Goal: Communication & Community: Answer question/provide support

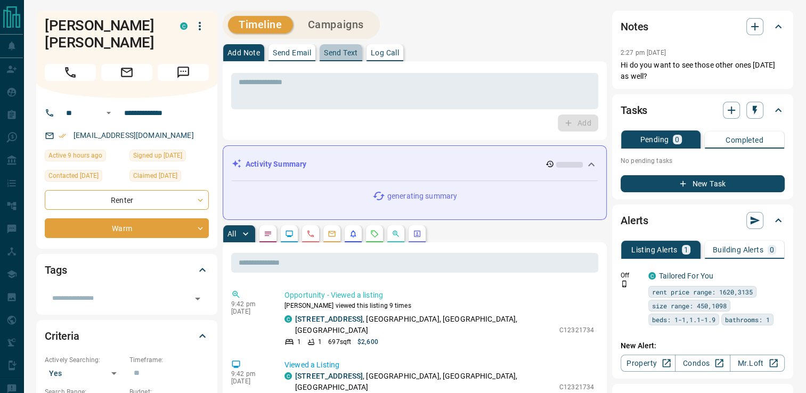
click at [344, 56] on p "Send Text" at bounding box center [341, 52] width 34 height 7
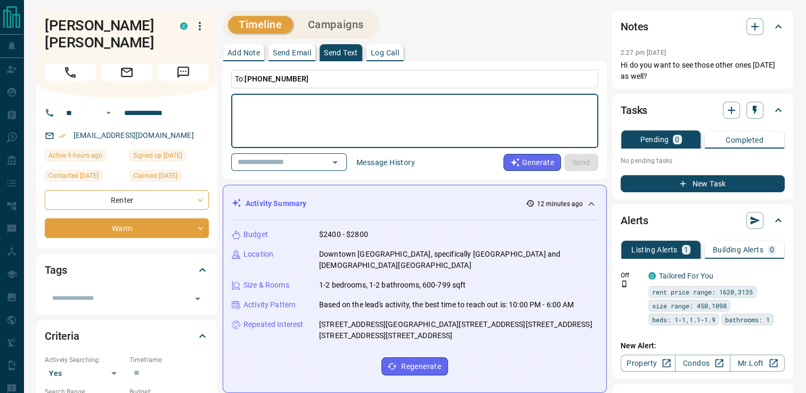
click at [289, 115] on textarea at bounding box center [415, 121] width 352 height 45
type textarea "*"
type textarea "**********"
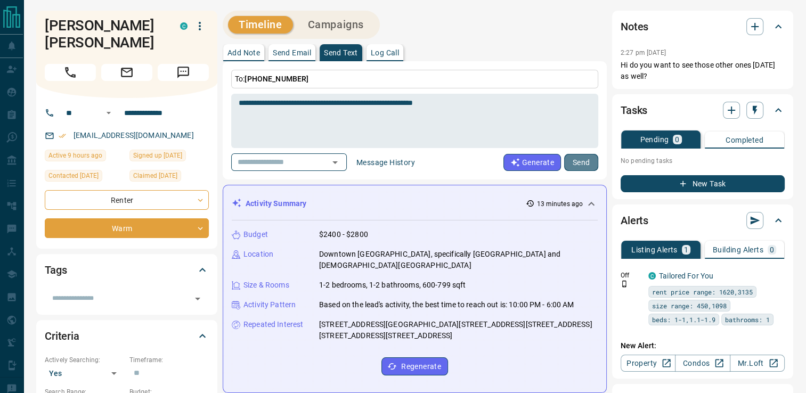
click at [585, 160] on button "Send" at bounding box center [581, 162] width 34 height 17
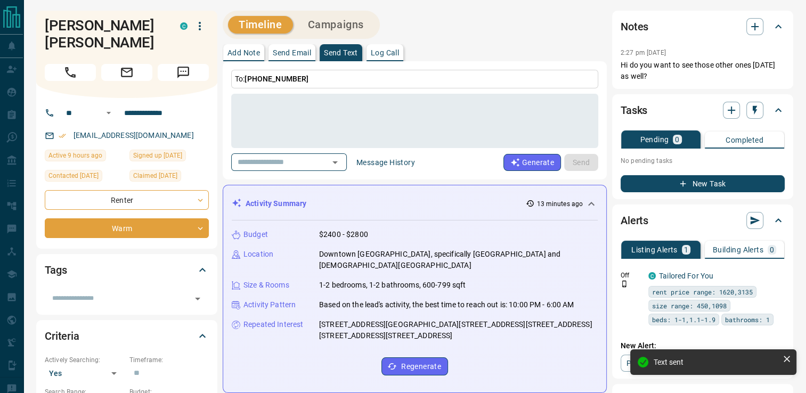
scroll to position [421, 0]
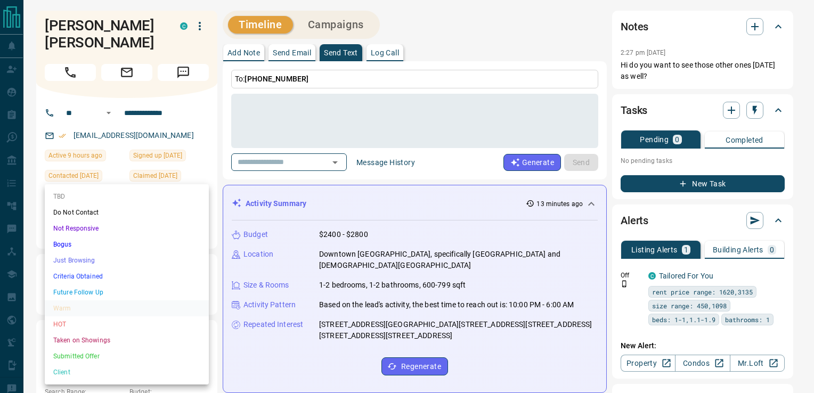
drag, startPoint x: 66, startPoint y: 340, endPoint x: 62, endPoint y: 331, distance: 9.3
click at [65, 339] on li "Taken on Showings" at bounding box center [127, 340] width 164 height 16
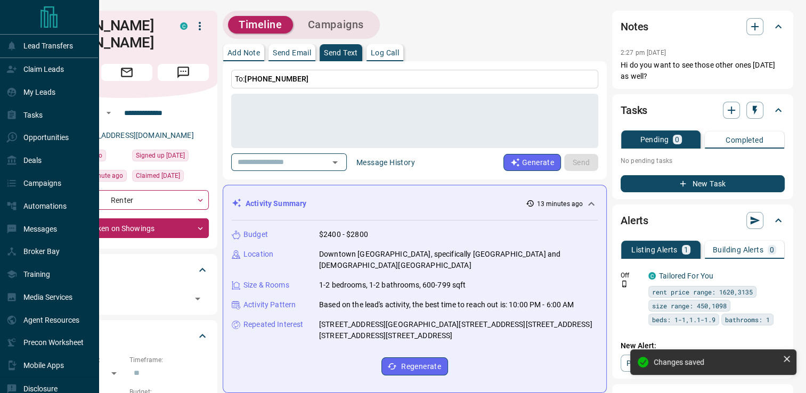
type input "*"
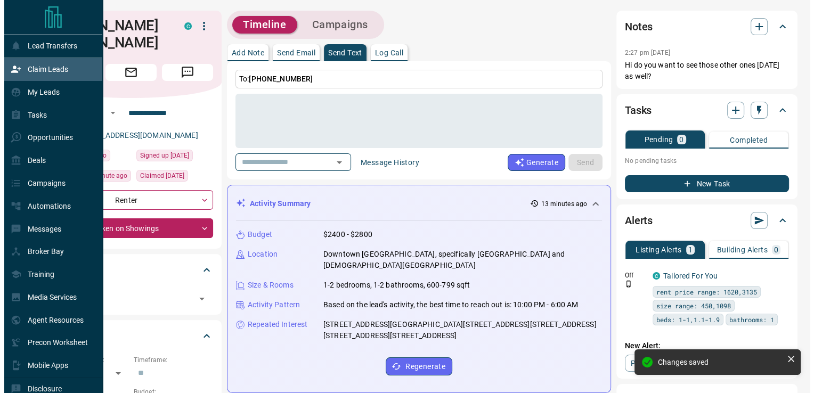
scroll to position [422, 0]
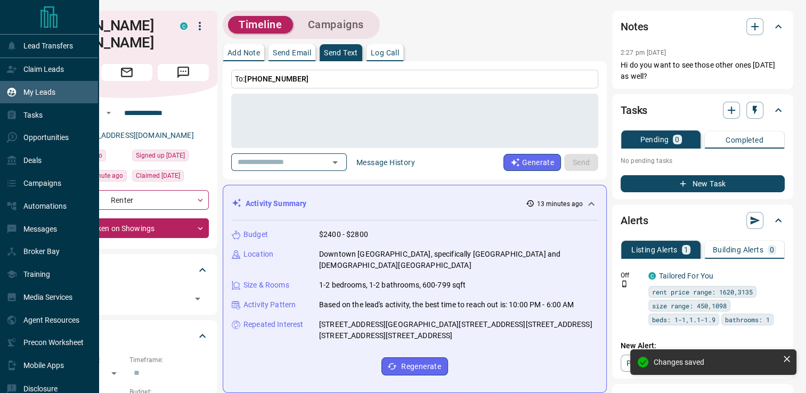
click at [43, 88] on div "My Leads" at bounding box center [30, 93] width 49 height 18
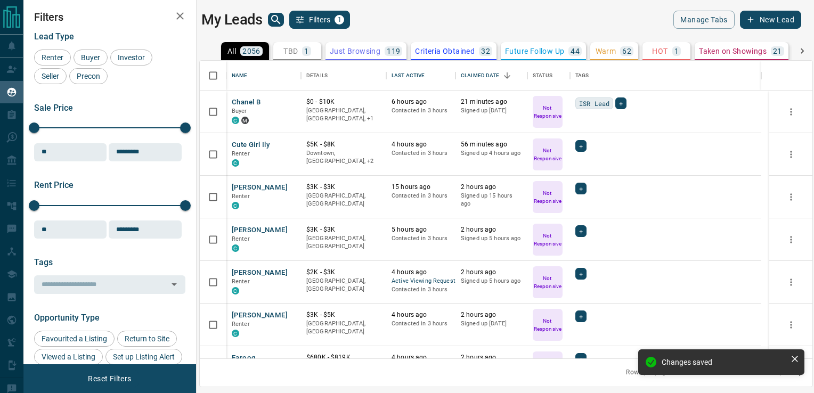
scroll to position [290, 605]
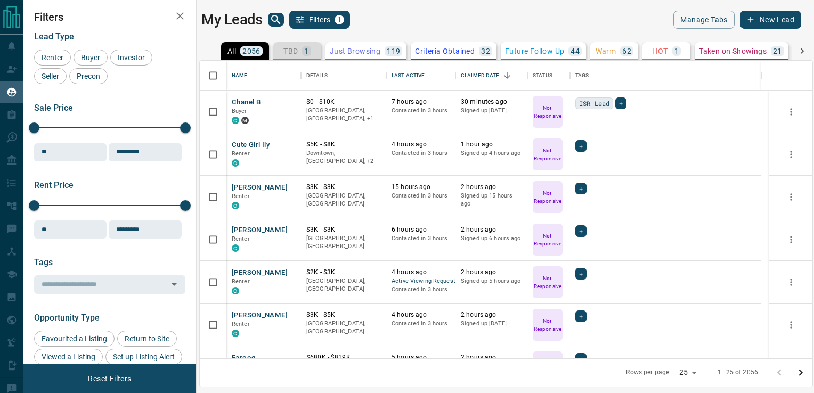
click at [295, 50] on p "TBD" at bounding box center [290, 50] width 14 height 7
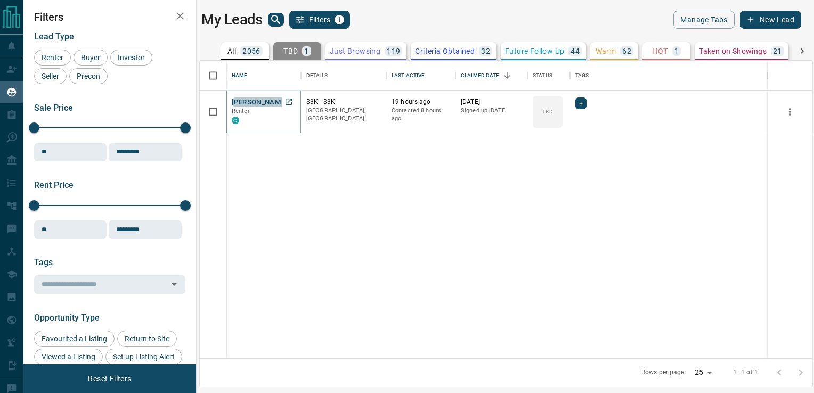
click at [263, 103] on button "[PERSON_NAME]" at bounding box center [260, 102] width 56 height 10
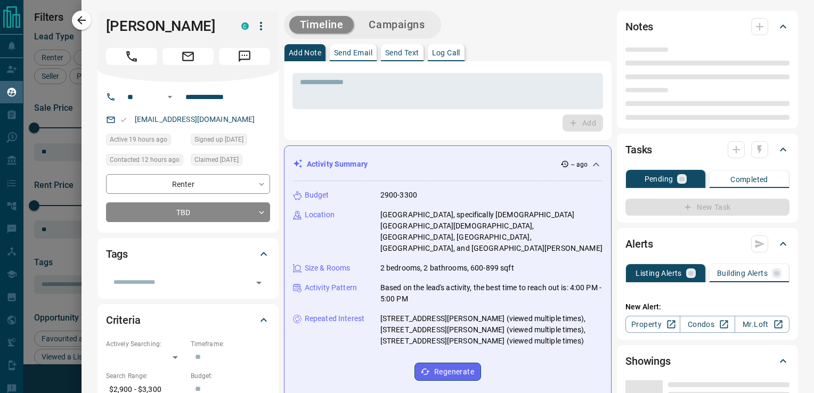
type input "**"
type input "**********"
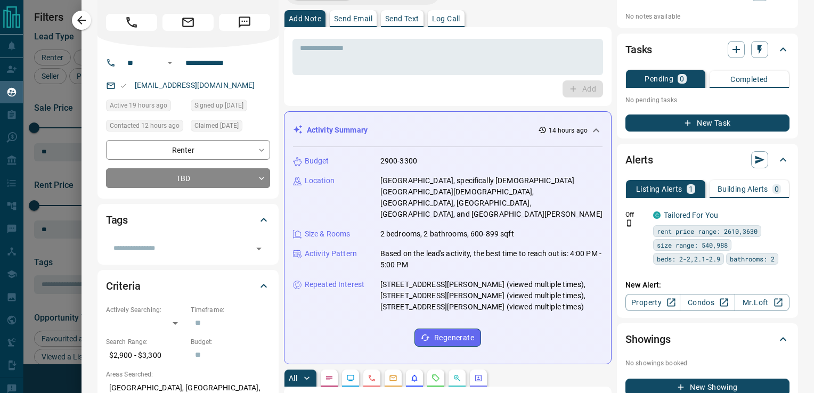
scroll to position [27, 0]
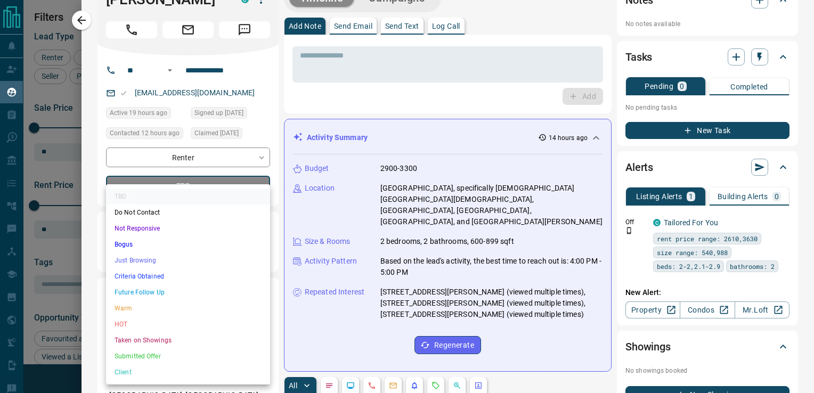
click at [220, 191] on body "Lead Transfers Claim Leads My Leads Tasks Opportunities Deals Campaigns Automat…" at bounding box center [407, 190] width 814 height 380
click at [128, 335] on li "Taken on Showings" at bounding box center [188, 340] width 164 height 16
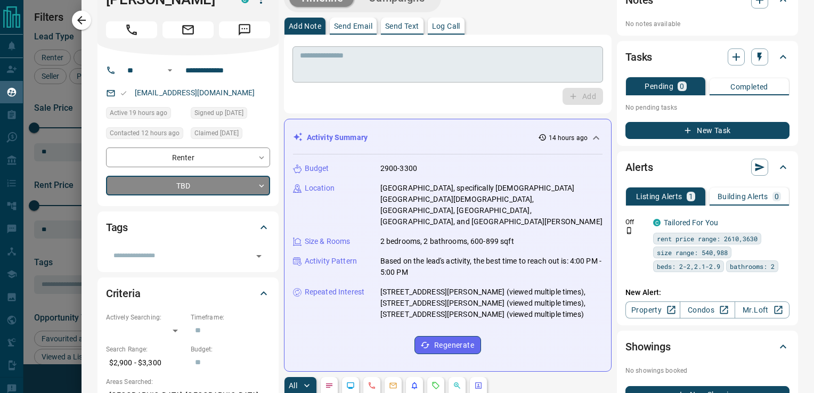
type input "*"
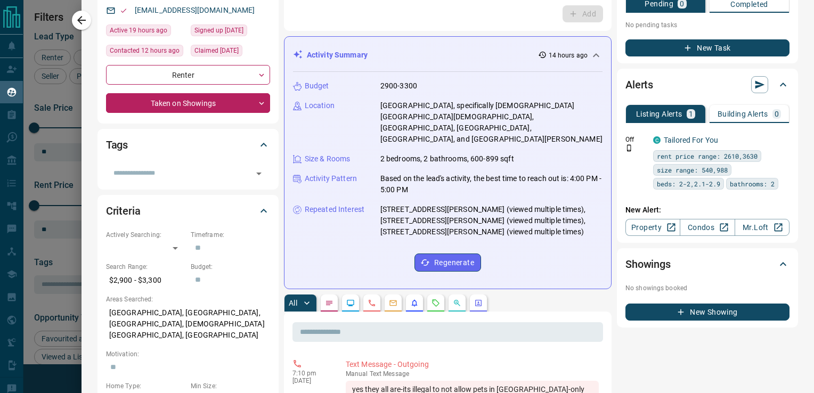
scroll to position [0, 0]
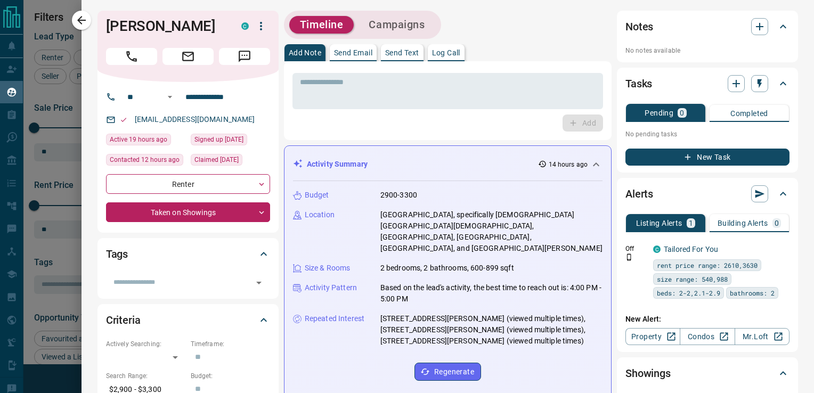
click at [384, 51] on button "Send Text" at bounding box center [402, 52] width 43 height 17
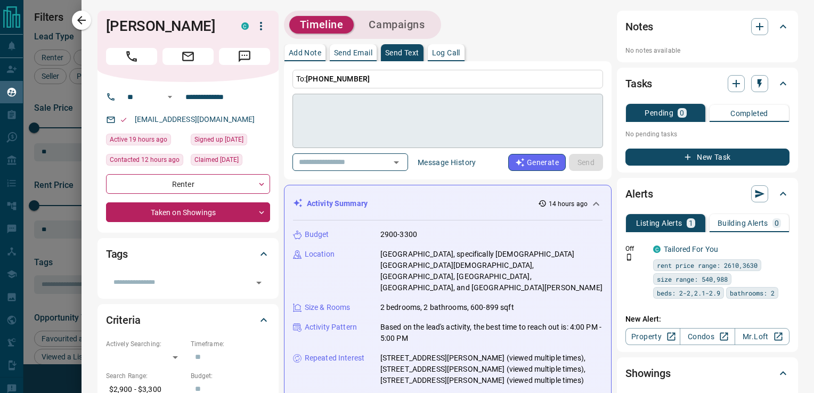
drag, startPoint x: 384, startPoint y: 100, endPoint x: 384, endPoint y: 113, distance: 13.9
click at [384, 102] on div "* ​" at bounding box center [447, 121] width 311 height 54
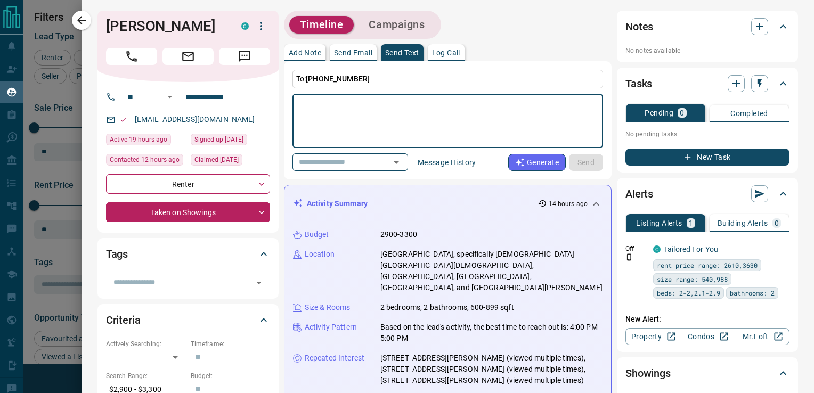
click at [384, 112] on textarea at bounding box center [448, 121] width 296 height 45
type textarea "**********"
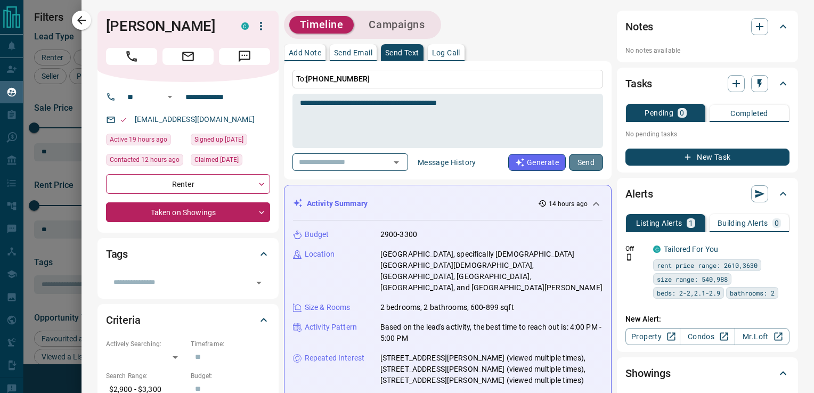
click at [576, 159] on button "Send" at bounding box center [586, 162] width 34 height 17
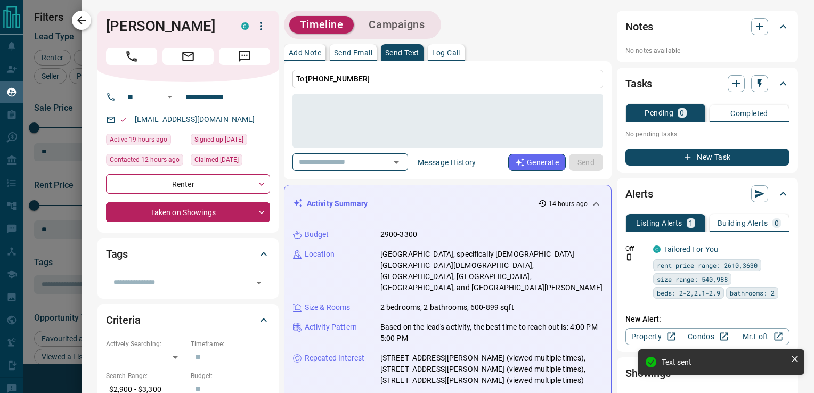
click at [82, 19] on icon "button" at bounding box center [81, 20] width 13 height 13
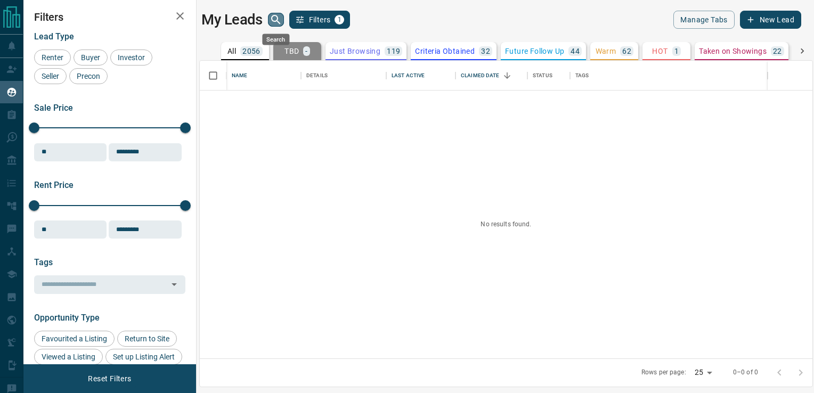
click at [272, 19] on icon "search button" at bounding box center [275, 19] width 9 height 9
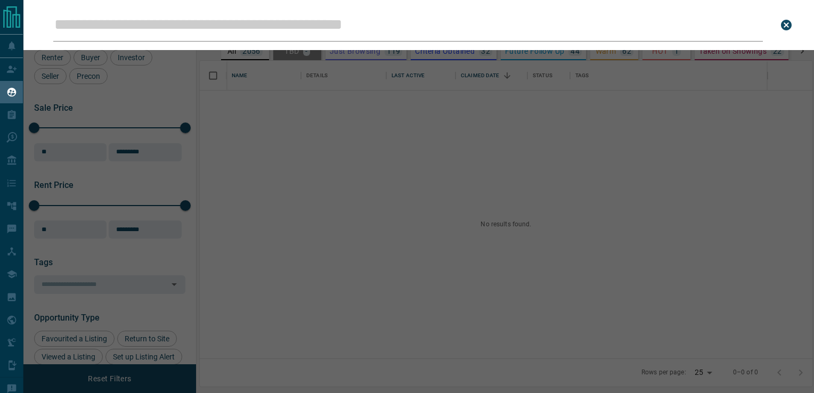
click at [261, 27] on input "Leads Search Bar" at bounding box center [408, 25] width 710 height 33
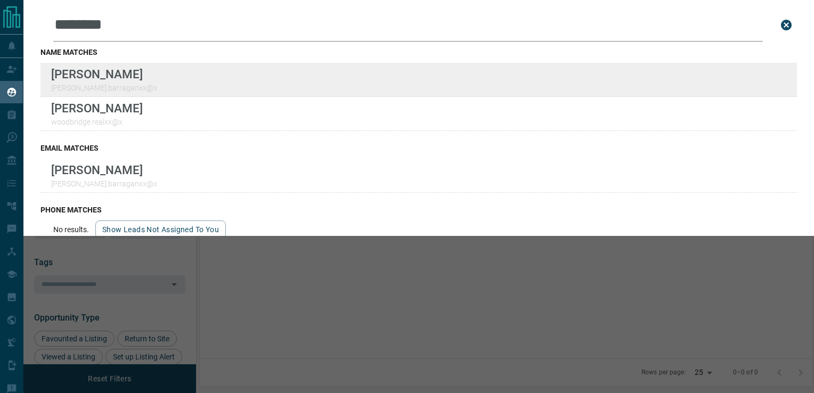
type input "********"
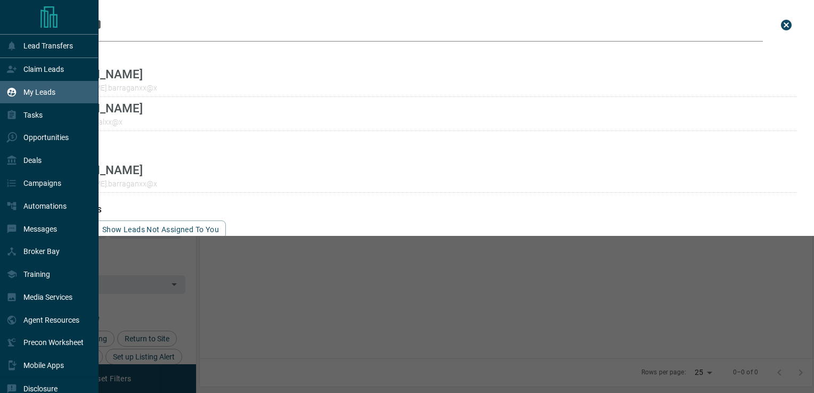
click at [46, 91] on p "My Leads" at bounding box center [39, 92] width 32 height 9
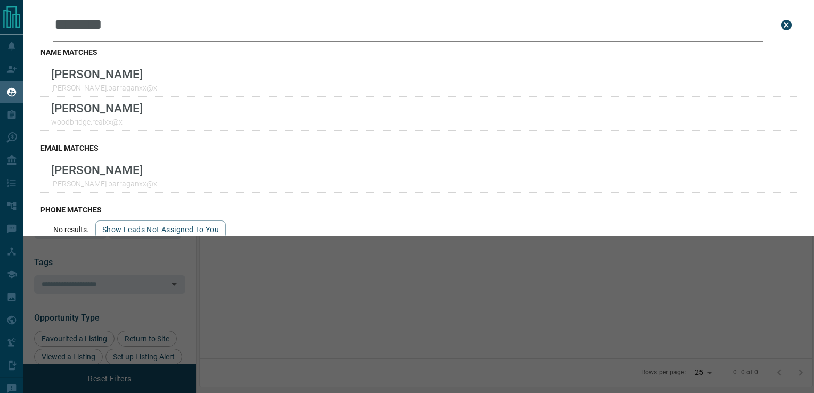
click at [781, 25] on icon "close search bar" at bounding box center [786, 25] width 11 height 11
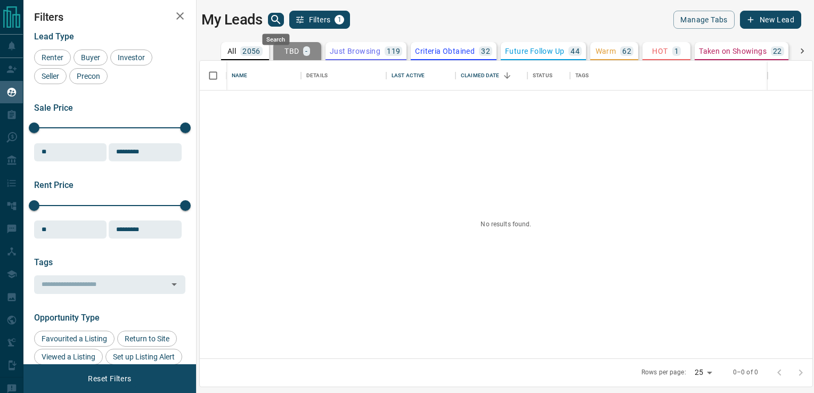
click at [279, 20] on icon "search button" at bounding box center [276, 19] width 13 height 13
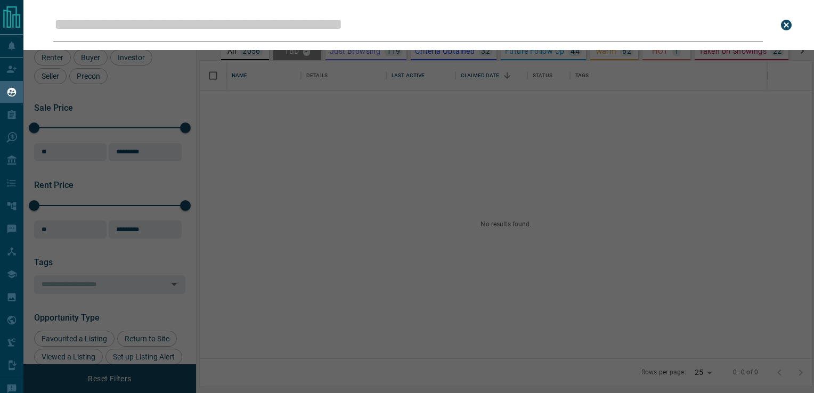
click at [279, 25] on input "Leads Search Bar" at bounding box center [408, 25] width 710 height 33
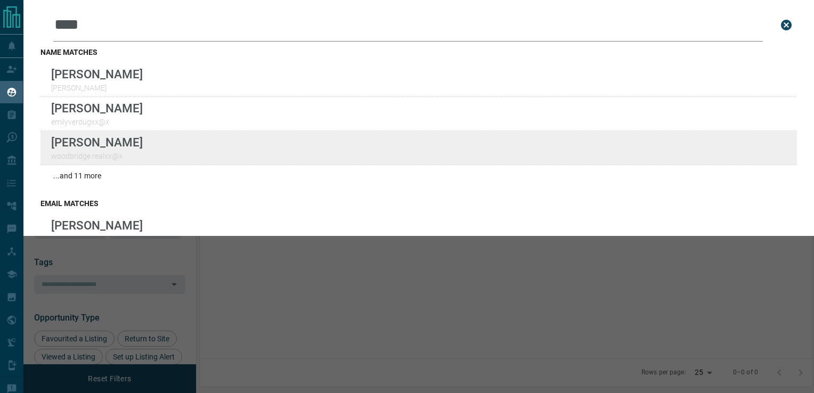
type input "****"
